Goal: Information Seeking & Learning: Learn about a topic

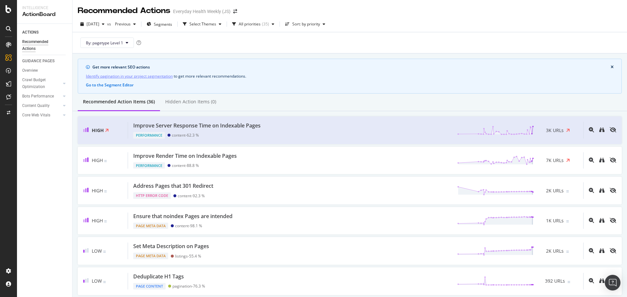
scroll to position [457, 0]
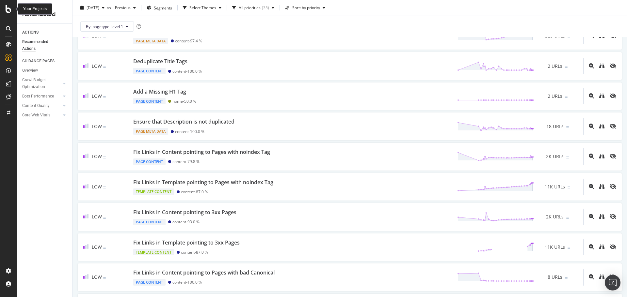
click at [8, 9] on icon at bounding box center [9, 9] width 6 height 8
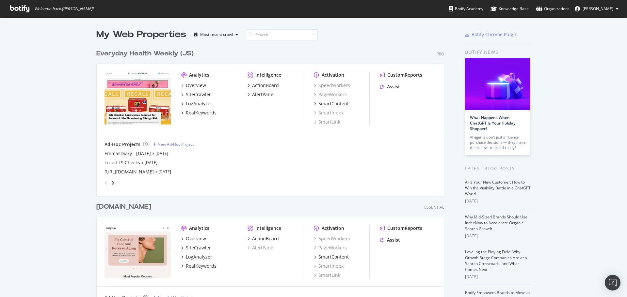
scroll to position [293, 617]
click at [155, 55] on div "Everyday Health Weekly (JS)" at bounding box center [144, 53] width 97 height 9
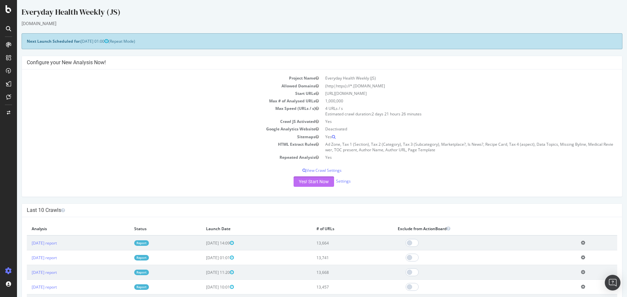
click at [314, 181] on button "Yes! Start Now" at bounding box center [314, 182] width 40 height 10
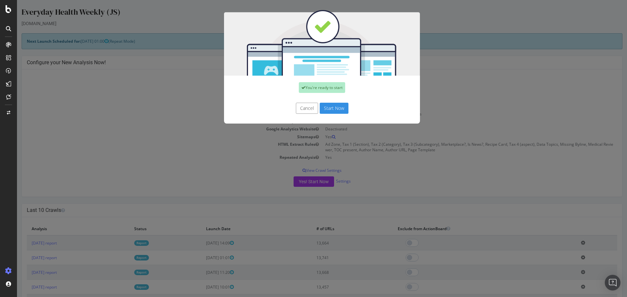
click at [333, 109] on button "Start Now" at bounding box center [334, 108] width 29 height 11
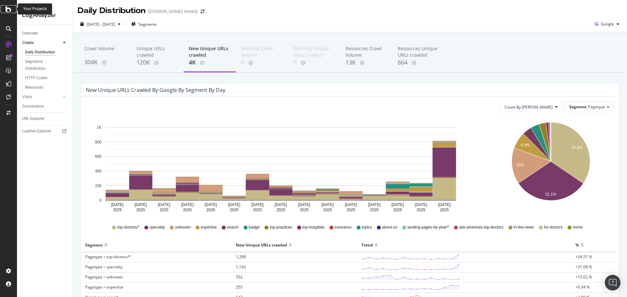
click at [8, 10] on icon at bounding box center [9, 9] width 6 height 8
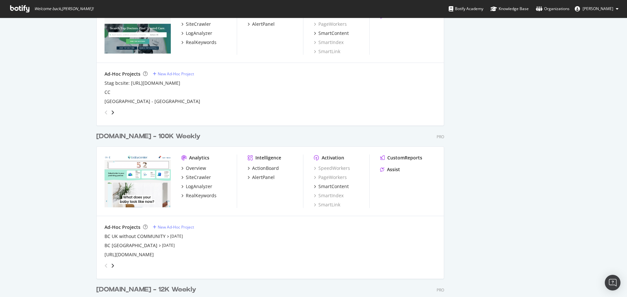
scroll to position [1110, 0]
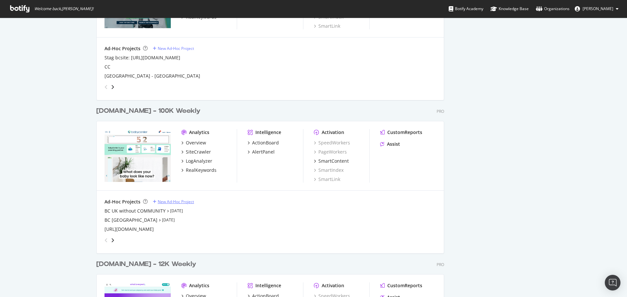
click at [168, 202] on div "New Ad-Hoc Project" at bounding box center [176, 202] width 36 height 6
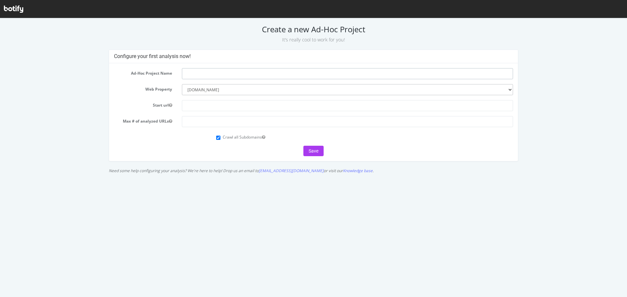
click at [214, 73] on input "text" at bounding box center [347, 73] width 331 height 11
paste input "https://momcozy.com/"
type input "https://momcozy.com/"
click at [197, 109] on input "text" at bounding box center [347, 105] width 331 height 11
paste input "https://momcozy.com/"
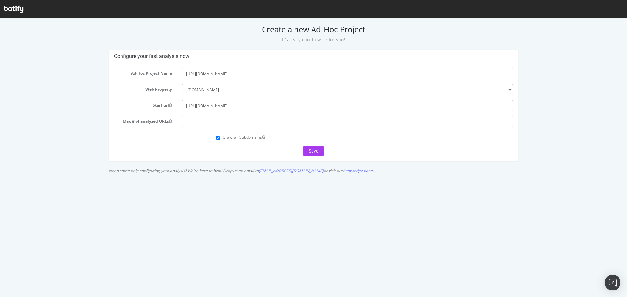
type input "https://momcozy.com/"
click at [196, 124] on input "number" at bounding box center [347, 121] width 331 height 11
type input "5000000"
click at [314, 151] on button "Save" at bounding box center [313, 151] width 20 height 10
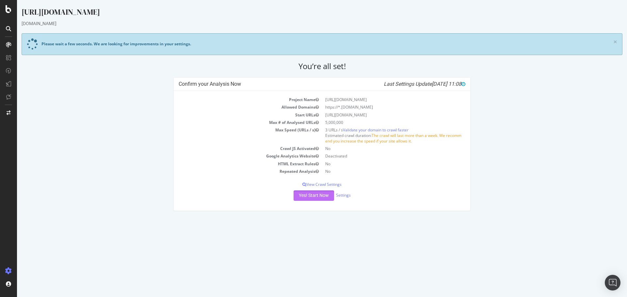
click at [319, 195] on button "Yes! Start Now" at bounding box center [314, 196] width 40 height 10
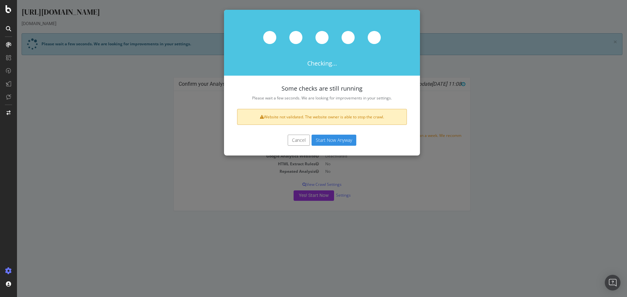
click at [334, 140] on button "Start Now Anyway" at bounding box center [334, 140] width 45 height 11
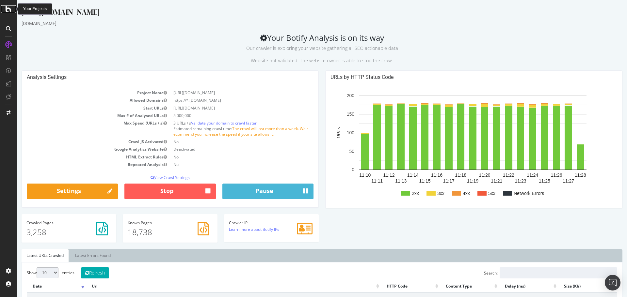
click at [5, 8] on div at bounding box center [9, 9] width 16 height 8
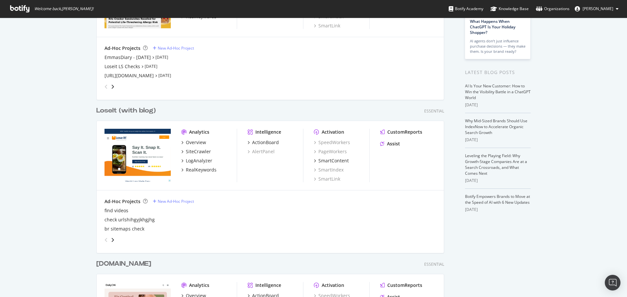
scroll to position [98, 0]
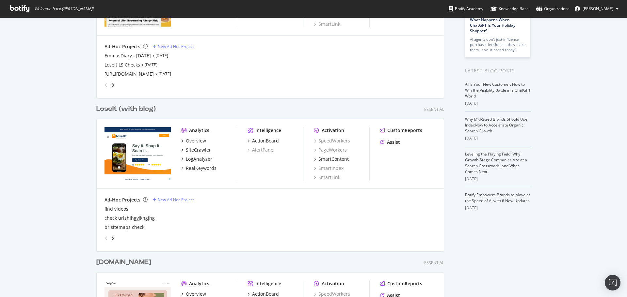
click at [124, 111] on div "LoseIt (with blog)" at bounding box center [125, 108] width 59 height 9
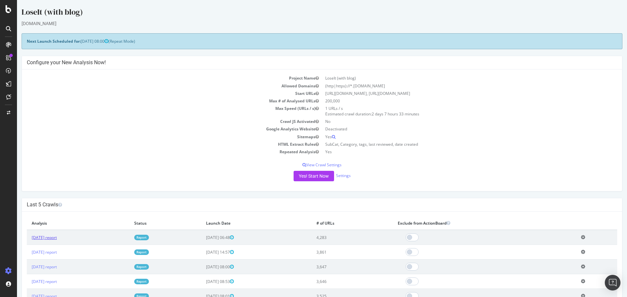
click at [57, 240] on link "2025 Aug. 28th report" at bounding box center [44, 238] width 25 height 6
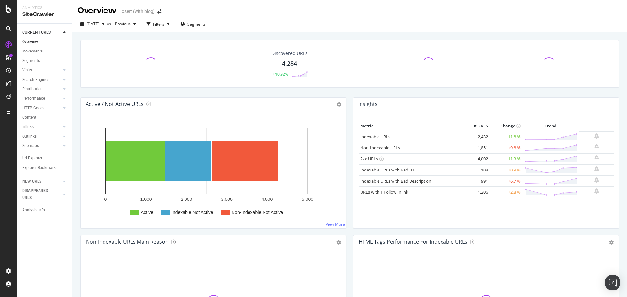
click at [282, 64] on div "4,284" at bounding box center [289, 63] width 15 height 8
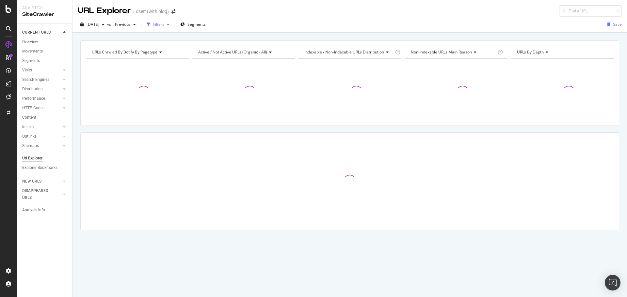
click at [164, 24] on div "Filters" at bounding box center [158, 25] width 11 height 6
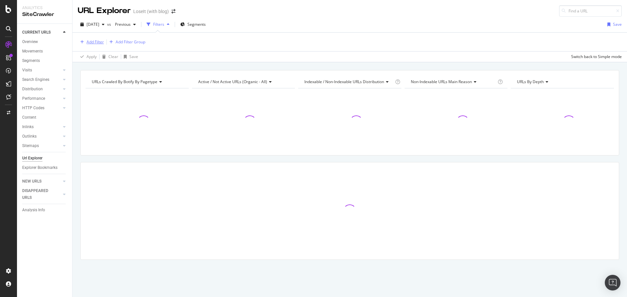
click at [97, 41] on div "Add Filter" at bounding box center [95, 42] width 17 height 6
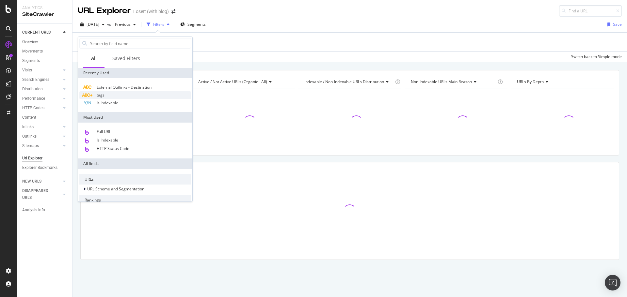
click at [109, 97] on div "tags" at bounding box center [135, 95] width 112 height 8
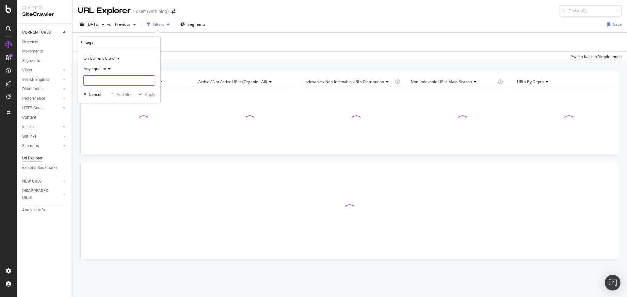
click at [112, 79] on input "text" at bounding box center [119, 80] width 71 height 10
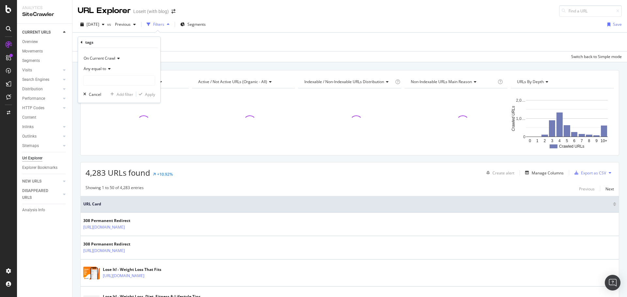
click at [109, 69] on icon at bounding box center [108, 69] width 5 height 4
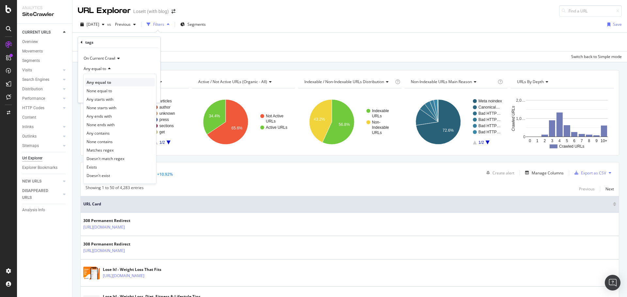
click at [99, 83] on span "Any equal to" at bounding box center [99, 83] width 24 height 6
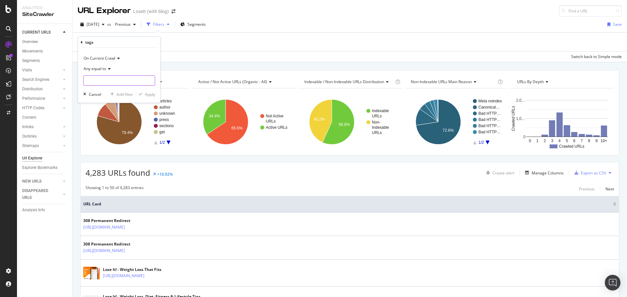
click at [104, 84] on input "text" at bounding box center [119, 80] width 71 height 10
click at [110, 69] on icon at bounding box center [108, 69] width 5 height 4
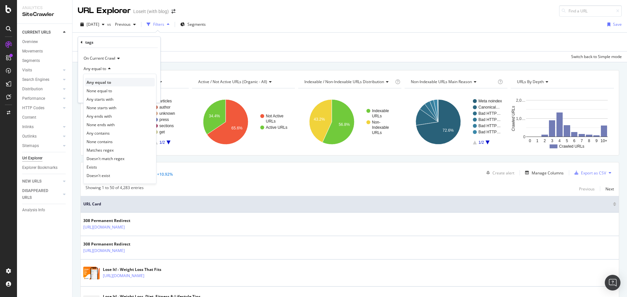
click at [104, 83] on span "Any equal to" at bounding box center [99, 83] width 24 height 6
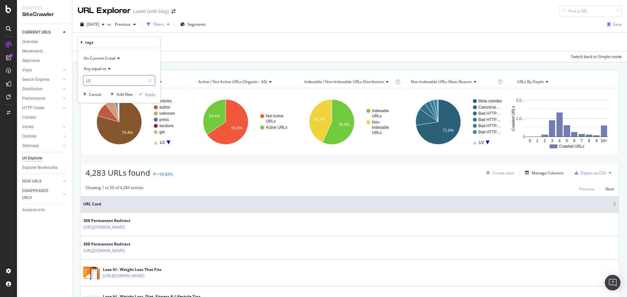
click at [110, 80] on input "LS" at bounding box center [115, 80] width 62 height 10
type input "LSWG"
click at [148, 95] on div "Apply" at bounding box center [150, 95] width 10 height 6
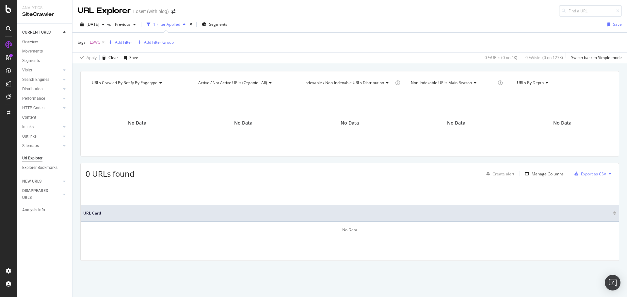
click at [93, 43] on span "LSWG" at bounding box center [95, 42] width 11 height 9
click at [104, 68] on span "Any equal to" at bounding box center [95, 68] width 23 height 6
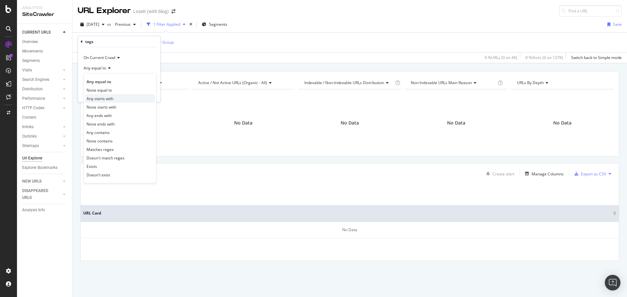
click at [105, 96] on span "Any starts with" at bounding box center [100, 99] width 27 height 6
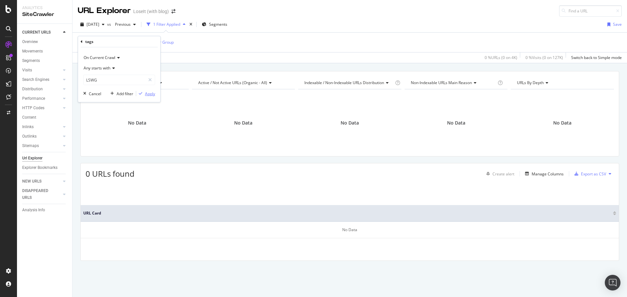
click at [149, 95] on div "Apply" at bounding box center [150, 94] width 10 height 6
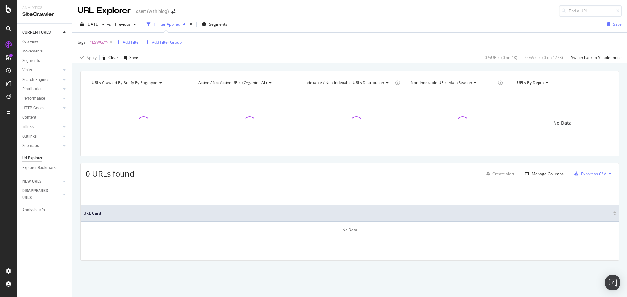
click at [98, 44] on span "^LSWG.*$" at bounding box center [99, 42] width 19 height 9
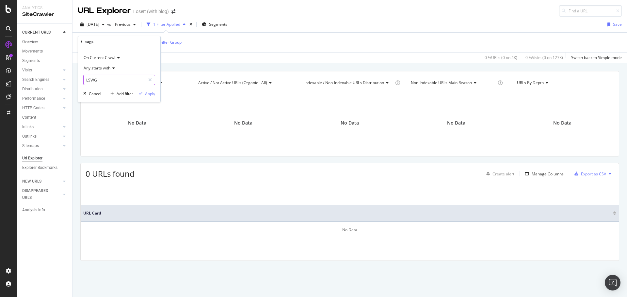
click at [94, 79] on input "LSWG" at bounding box center [115, 80] width 62 height 10
type input "LSMG"
click at [148, 92] on div "Apply" at bounding box center [150, 94] width 10 height 6
click at [93, 43] on span "^LSMG.*$" at bounding box center [99, 42] width 19 height 9
click at [103, 68] on span "Any starts with" at bounding box center [97, 68] width 27 height 6
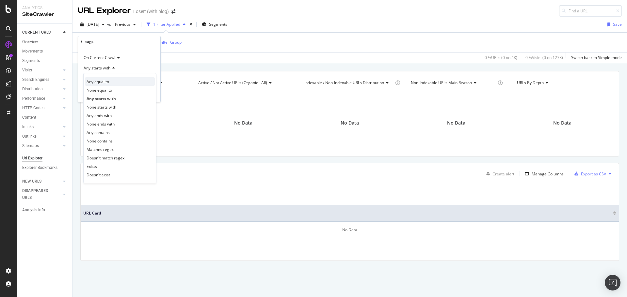
click at [103, 83] on span "Any equal to" at bounding box center [98, 82] width 23 height 6
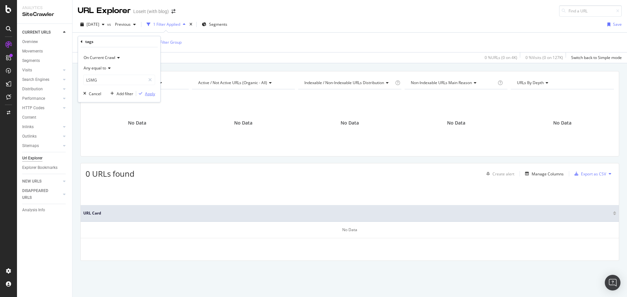
click at [149, 94] on div "Apply" at bounding box center [150, 94] width 10 height 6
click at [97, 42] on span "LSMG" at bounding box center [95, 42] width 11 height 9
click at [104, 70] on span "Any equal to" at bounding box center [95, 68] width 23 height 6
drag, startPoint x: 136, startPoint y: 62, endPoint x: 128, endPoint y: 61, distance: 7.6
click at [136, 62] on div "On Current Crawl" at bounding box center [119, 58] width 72 height 10
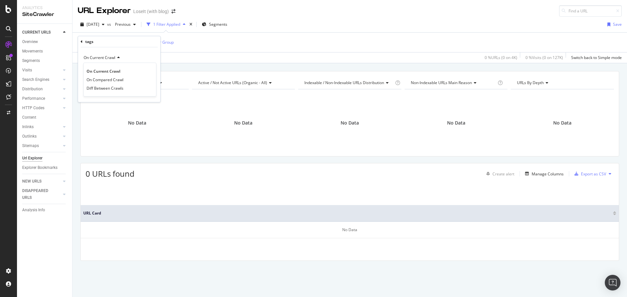
click at [134, 57] on div "On Current Crawl" at bounding box center [119, 58] width 72 height 10
click at [97, 94] on div "Cancel" at bounding box center [95, 94] width 12 height 6
click at [125, 43] on div "Add Filter" at bounding box center [123, 43] width 17 height 6
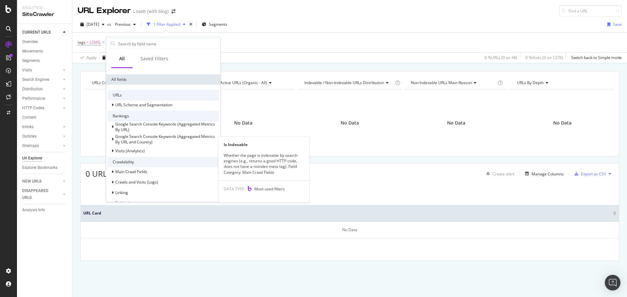
scroll to position [190, 0]
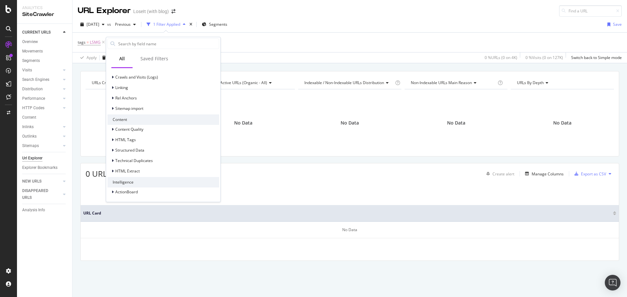
click at [138, 166] on div "Content Quality HTML Tags Structured Data Technical Duplicates HTML Extract" at bounding box center [163, 150] width 112 height 51
click at [141, 172] on div "HTML Extract" at bounding box center [163, 171] width 112 height 9
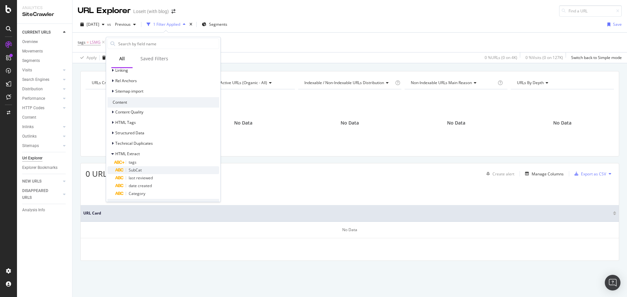
scroll to position [222, 0]
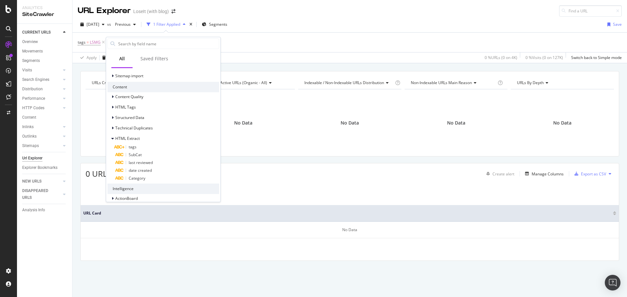
click at [244, 43] on div "tags = LSMG Add Filter Add Filter Group" at bounding box center [350, 43] width 544 height 20
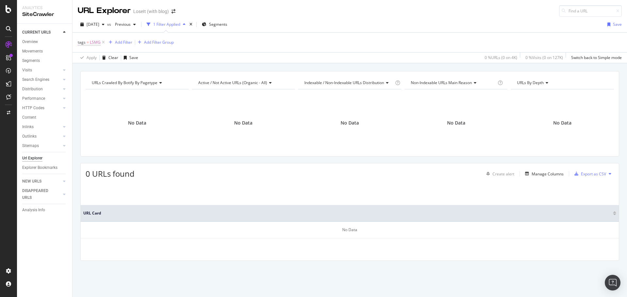
click at [91, 43] on span "LSMG" at bounding box center [95, 42] width 11 height 9
click at [104, 68] on span "Any equal to" at bounding box center [95, 68] width 23 height 6
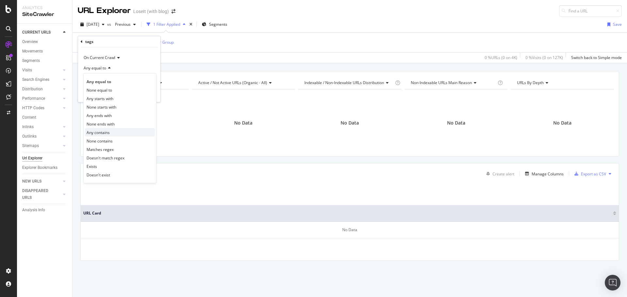
click at [111, 131] on div "Any contains" at bounding box center [120, 132] width 70 height 8
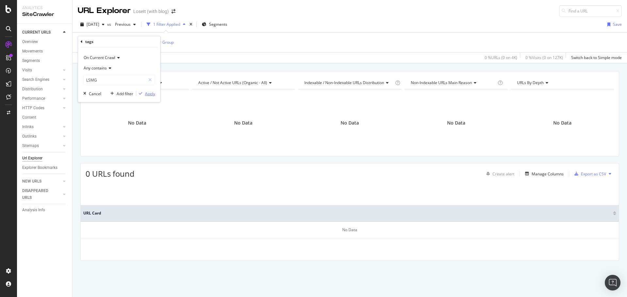
click at [150, 93] on div "Apply" at bounding box center [150, 94] width 10 height 6
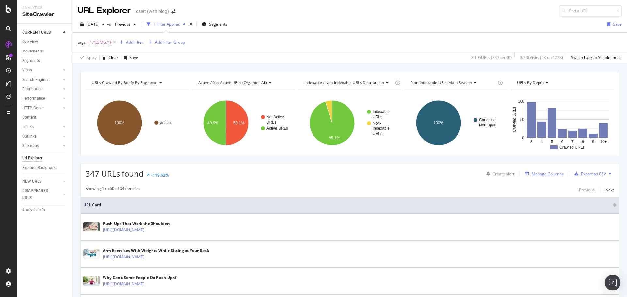
click at [551, 175] on div "Manage Columns" at bounding box center [548, 174] width 32 height 6
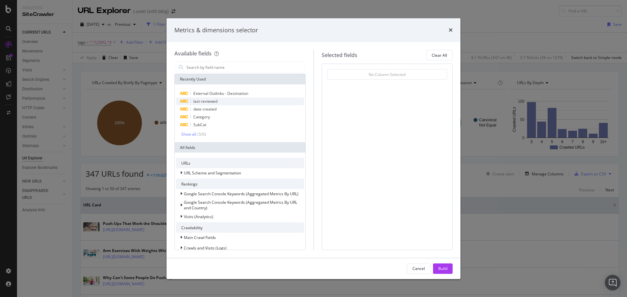
click at [214, 102] on span "last reviewed" at bounding box center [205, 102] width 24 height 6
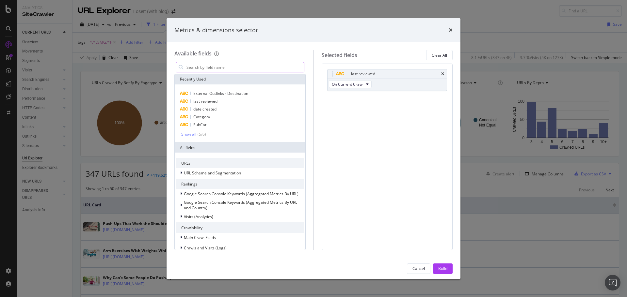
click at [222, 66] on input "modal" at bounding box center [245, 67] width 118 height 10
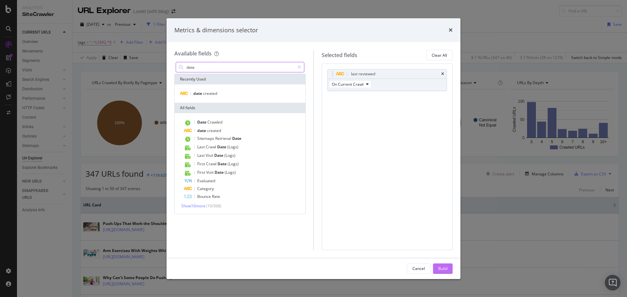
type input "date"
click at [443, 269] on div "Build" at bounding box center [442, 269] width 9 height 6
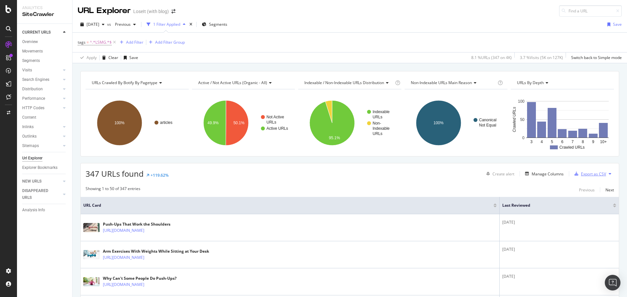
click at [584, 175] on div "Export as CSV" at bounding box center [593, 174] width 25 height 6
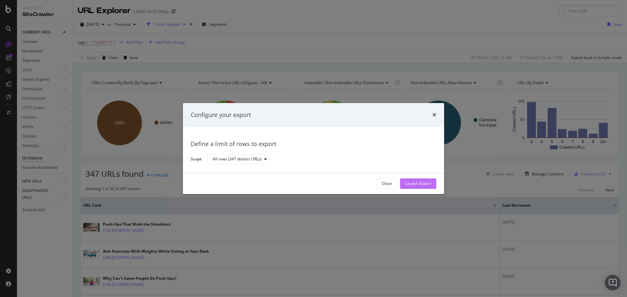
click at [424, 185] on div "Launch Export" at bounding box center [418, 184] width 26 height 6
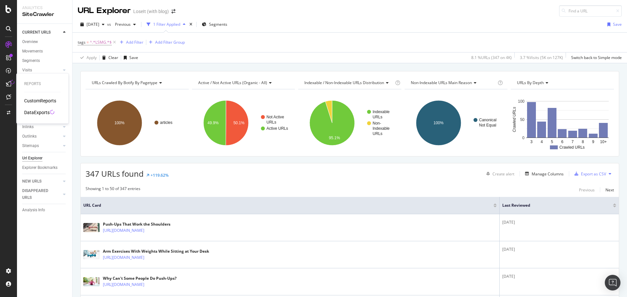
click at [37, 111] on div "DataExports" at bounding box center [36, 112] width 25 height 7
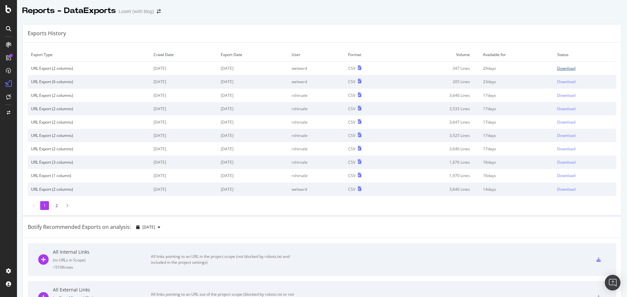
click at [557, 67] on div "Download" at bounding box center [566, 69] width 18 height 6
click at [9, 9] on icon at bounding box center [9, 9] width 6 height 8
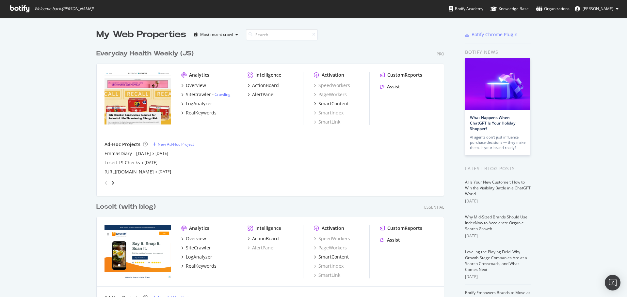
scroll to position [293, 617]
click at [142, 154] on div "EmmasDiary - 28Dec2022" at bounding box center [127, 154] width 46 height 7
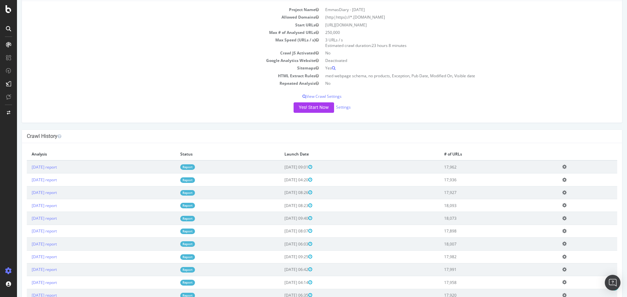
scroll to position [95, 0]
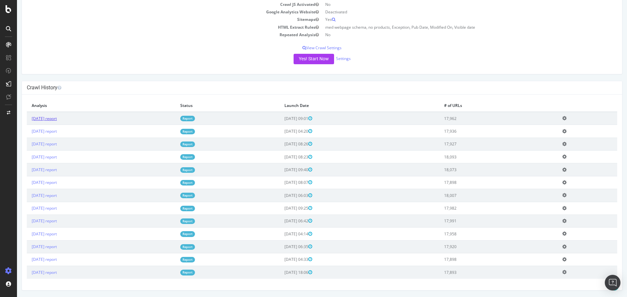
click at [57, 119] on link "2025 Aug. 25th report" at bounding box center [44, 119] width 25 height 6
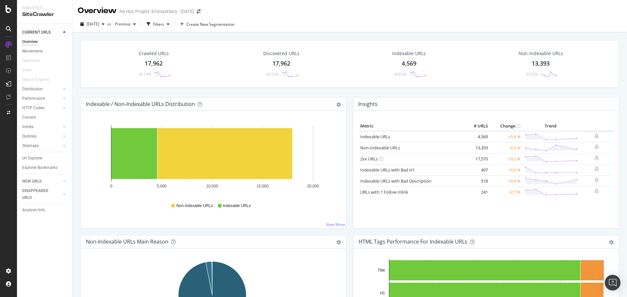
click at [285, 60] on div "17,962" at bounding box center [281, 63] width 18 height 8
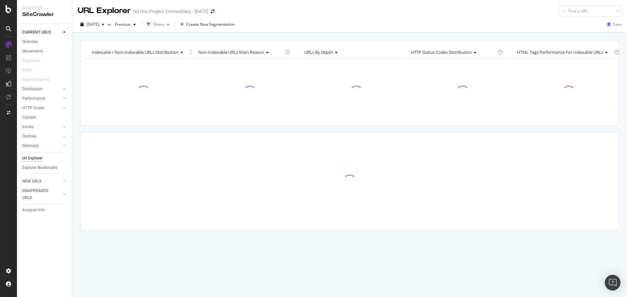
click at [164, 23] on div "Filters" at bounding box center [158, 25] width 11 height 6
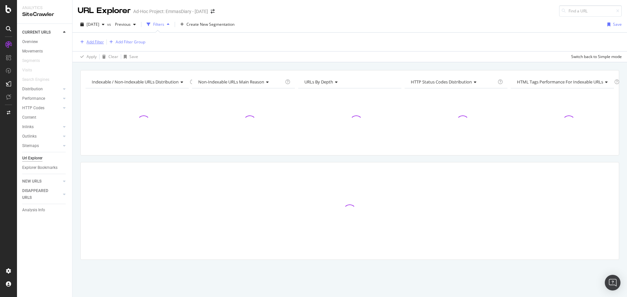
click at [94, 40] on div "Add Filter" at bounding box center [95, 42] width 17 height 6
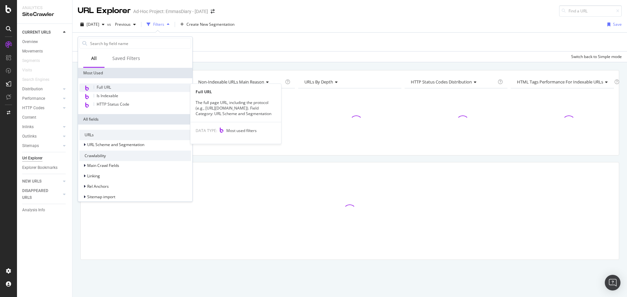
click at [112, 85] on div "Full URL" at bounding box center [135, 88] width 112 height 8
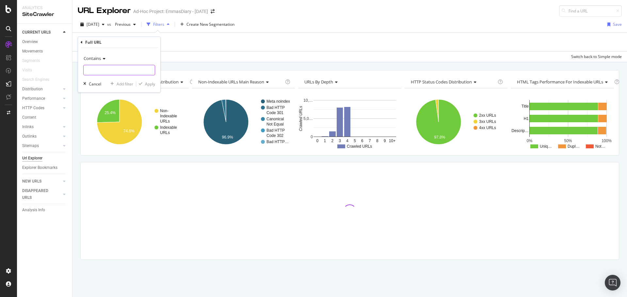
click at [116, 72] on input "text" at bounding box center [119, 70] width 71 height 10
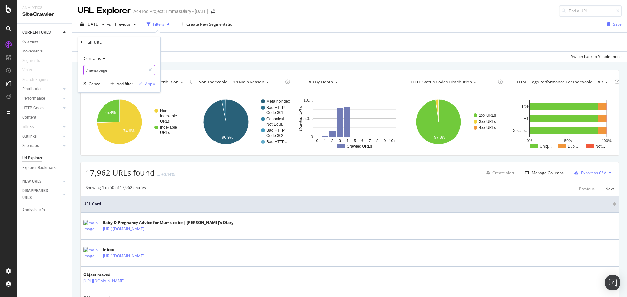
type input "/news/page"
click at [153, 84] on div "Apply" at bounding box center [150, 84] width 10 height 6
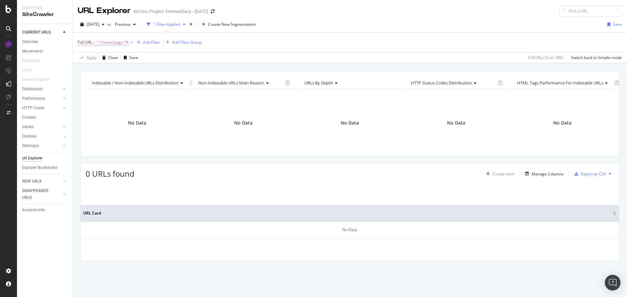
click at [113, 42] on span "^.*/news/page.*$" at bounding box center [112, 42] width 32 height 9
click at [116, 71] on input "/news/page" at bounding box center [115, 69] width 62 height 10
click at [124, 72] on input "/news/page" at bounding box center [115, 69] width 62 height 10
type input "/news/page/"
click at [152, 84] on div "Apply" at bounding box center [150, 84] width 10 height 6
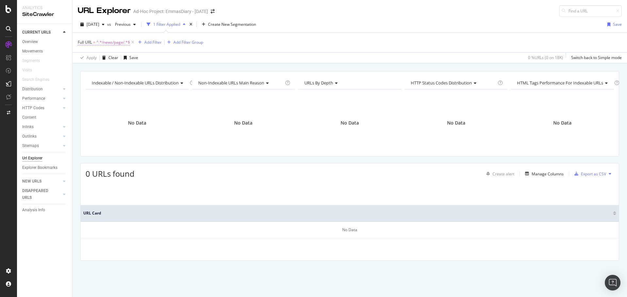
click at [122, 42] on span "^.*/news/page/.*$" at bounding box center [113, 42] width 34 height 9
click at [120, 68] on input "/news/page/" at bounding box center [115, 69] width 62 height 10
type input "news"
click at [147, 85] on div "Apply" at bounding box center [150, 84] width 10 height 6
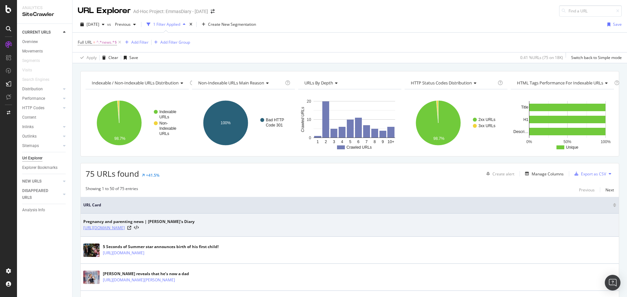
click at [123, 229] on link "[URL][DOMAIN_NAME]" at bounding box center [103, 228] width 41 height 7
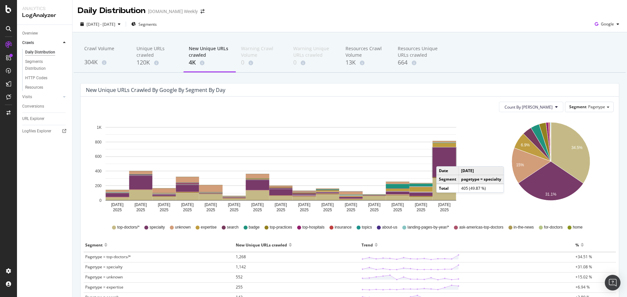
click at [443, 160] on rect "A chart." at bounding box center [445, 162] width 24 height 29
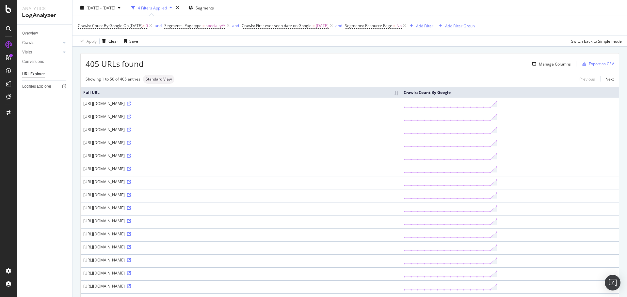
scroll to position [17, 0]
click at [131, 104] on icon at bounding box center [129, 105] width 4 height 4
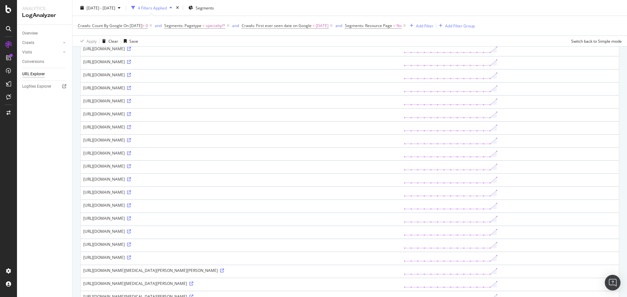
scroll to position [507, 0]
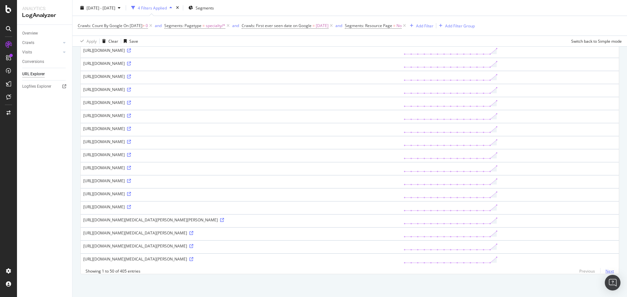
click at [604, 272] on link "Next" at bounding box center [607, 271] width 14 height 9
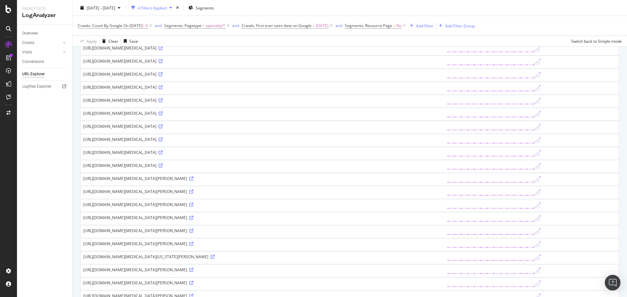
scroll to position [392, 0]
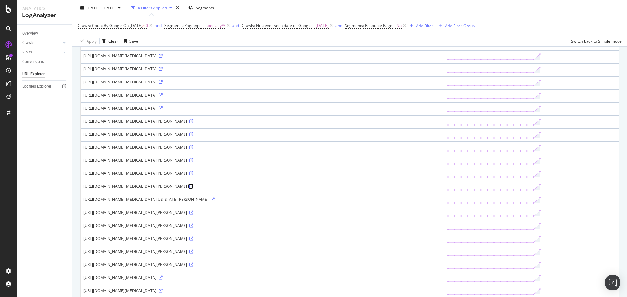
click at [193, 187] on icon at bounding box center [191, 187] width 4 height 4
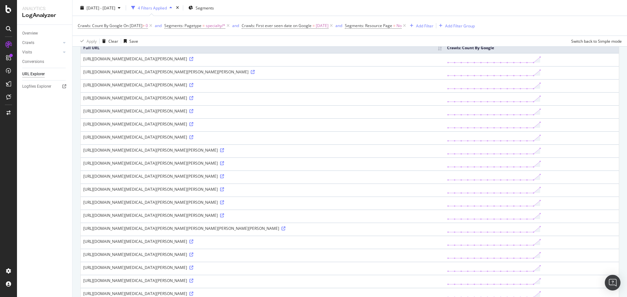
scroll to position [0, 0]
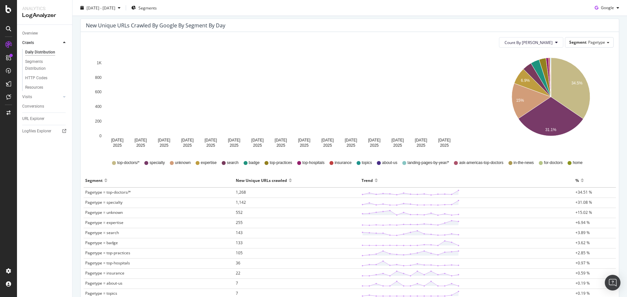
scroll to position [65, 0]
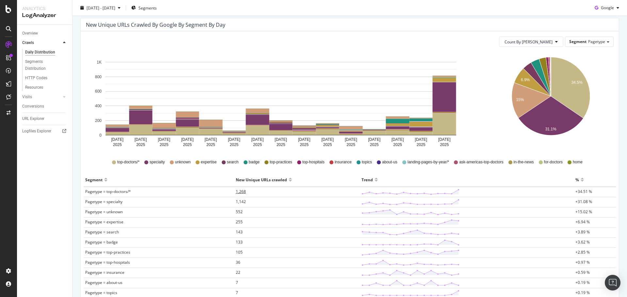
click at [240, 191] on span "1,268" at bounding box center [241, 192] width 10 height 6
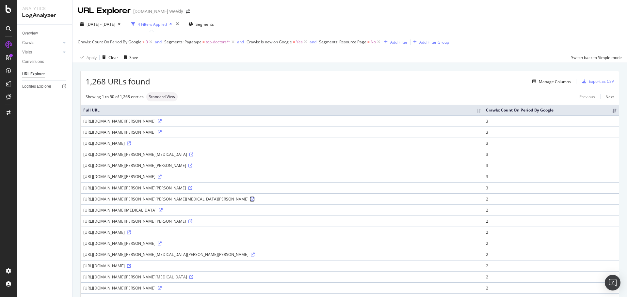
click at [255, 201] on icon at bounding box center [253, 200] width 4 height 4
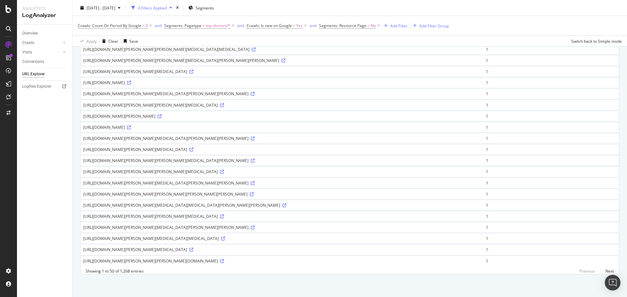
scroll to position [422, 0]
